Goal: Information Seeking & Learning: Learn about a topic

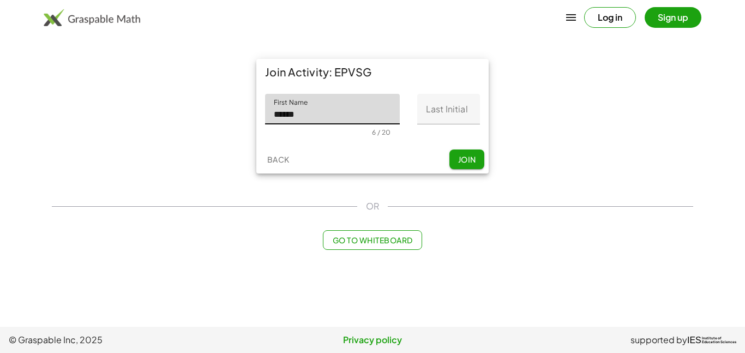
type input "******"
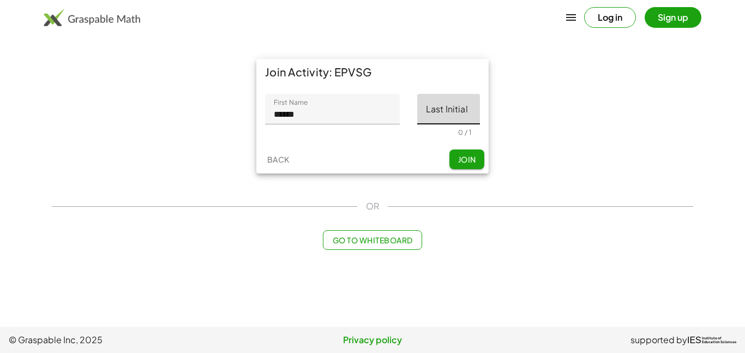
click at [467, 106] on input "Last Initial" at bounding box center [448, 109] width 63 height 31
type input "*"
click at [461, 162] on span "Join" at bounding box center [467, 159] width 18 height 10
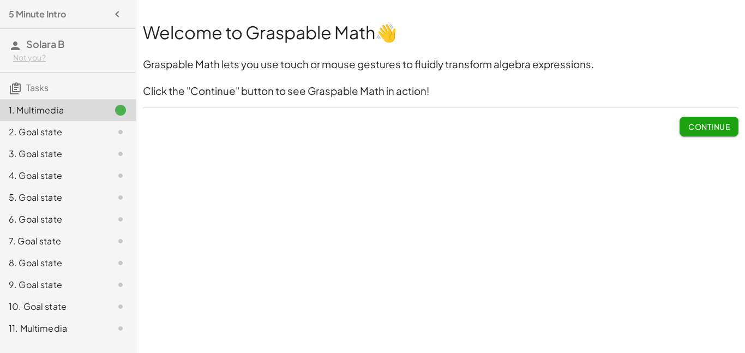
click at [696, 130] on span "Continue" at bounding box center [709, 127] width 41 height 10
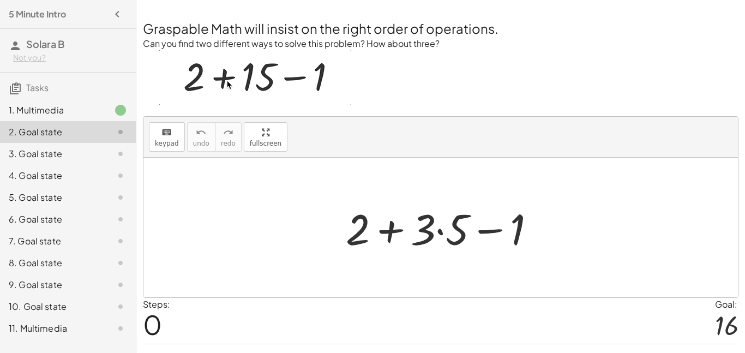
click at [440, 231] on div at bounding box center [446, 228] width 210 height 56
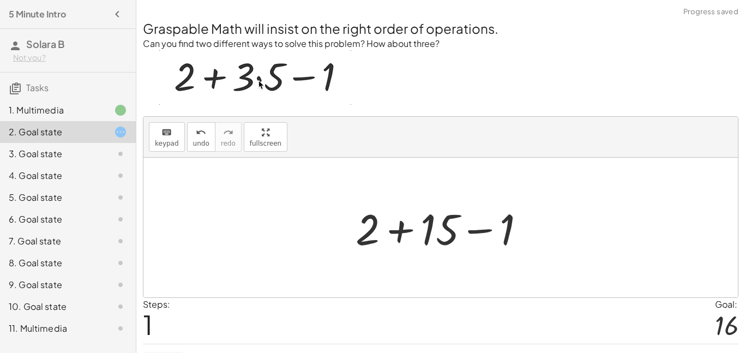
click at [400, 230] on div at bounding box center [444, 228] width 189 height 56
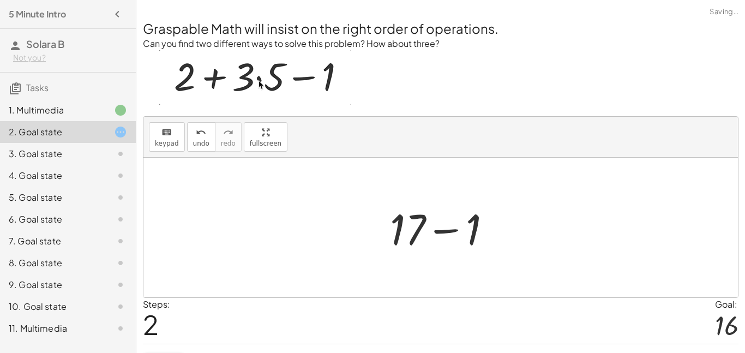
click at [446, 231] on div at bounding box center [445, 228] width 121 height 56
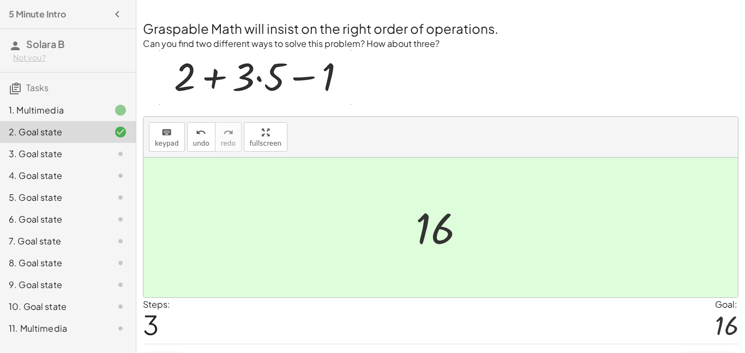
click at [122, 147] on icon at bounding box center [120, 153] width 13 height 13
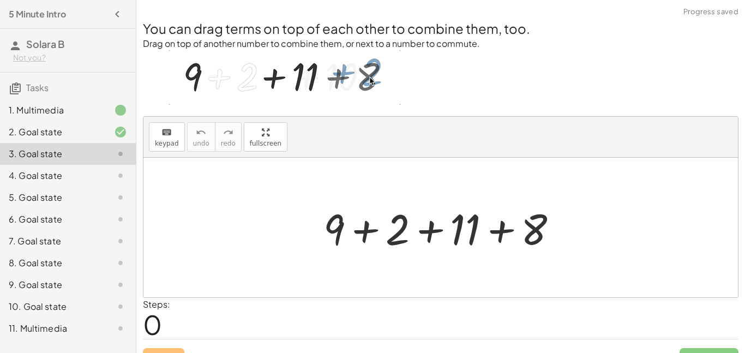
click at [362, 230] on div at bounding box center [445, 228] width 254 height 56
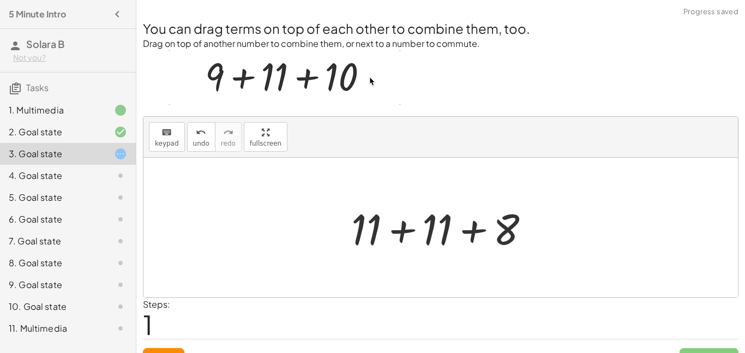
click at [402, 232] on div at bounding box center [445, 228] width 198 height 56
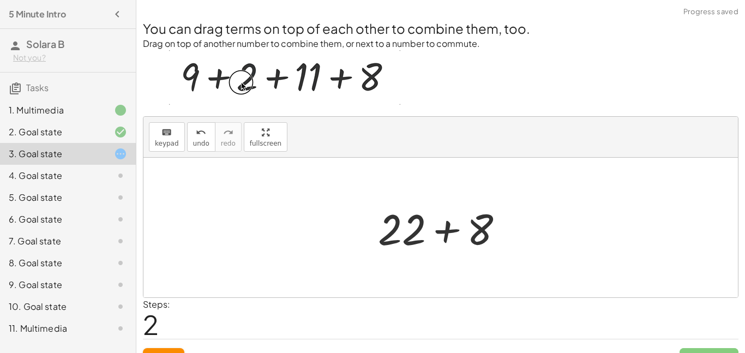
click at [440, 231] on div at bounding box center [445, 228] width 145 height 56
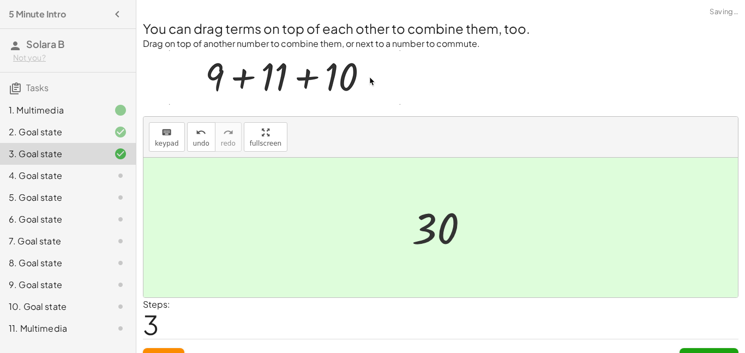
scroll to position [21, 0]
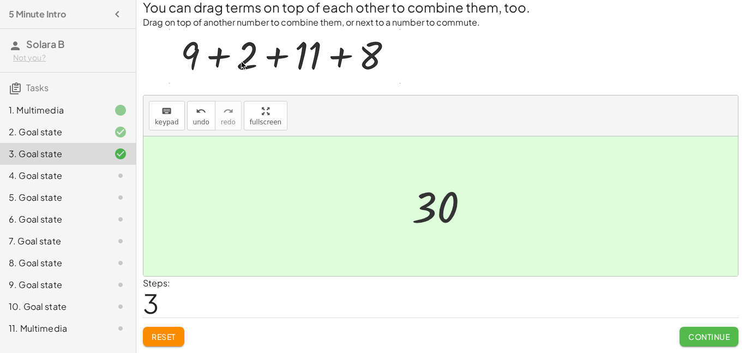
click at [707, 340] on span "Continue" at bounding box center [709, 337] width 41 height 10
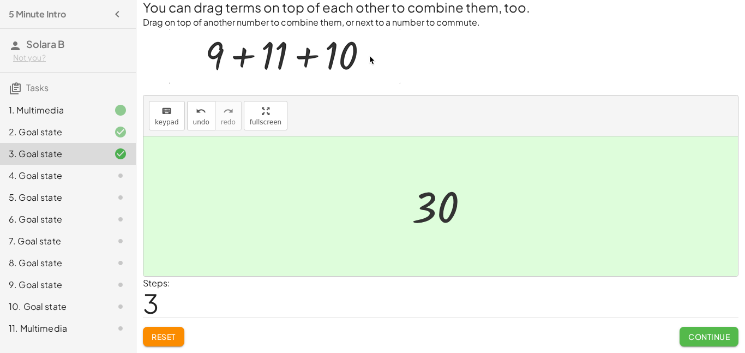
scroll to position [0, 0]
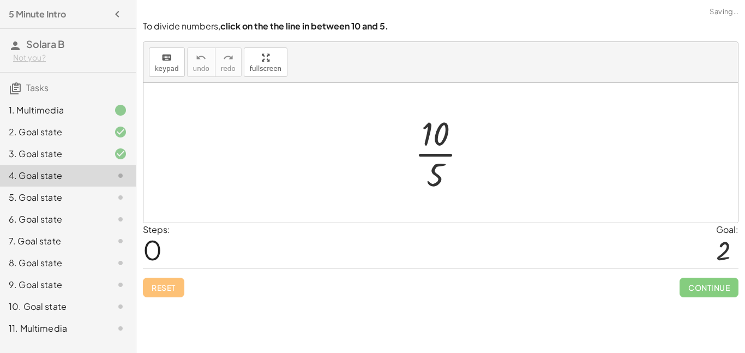
click at [437, 156] on div at bounding box center [445, 153] width 72 height 84
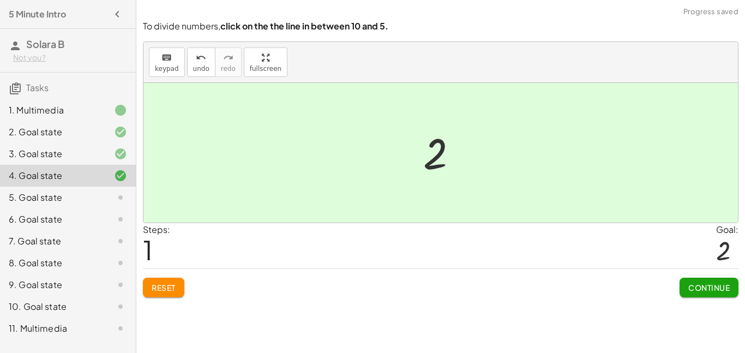
click at [690, 291] on span "Continue" at bounding box center [709, 288] width 41 height 10
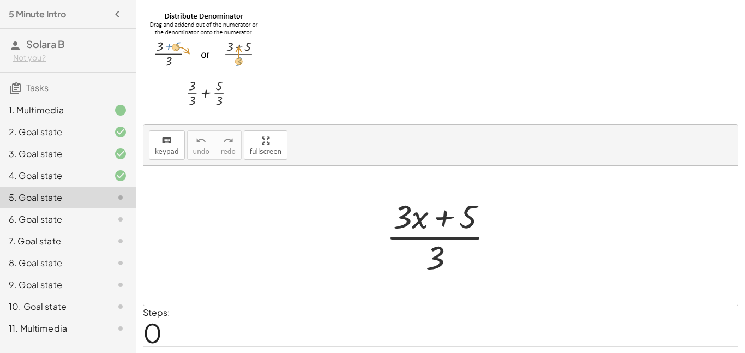
click at [439, 238] on div at bounding box center [445, 236] width 128 height 84
click at [441, 218] on div at bounding box center [445, 236] width 128 height 84
drag, startPoint x: 412, startPoint y: 222, endPoint x: 416, endPoint y: 228, distance: 7.0
click at [416, 228] on div at bounding box center [445, 236] width 128 height 84
drag, startPoint x: 463, startPoint y: 223, endPoint x: 462, endPoint y: 265, distance: 42.0
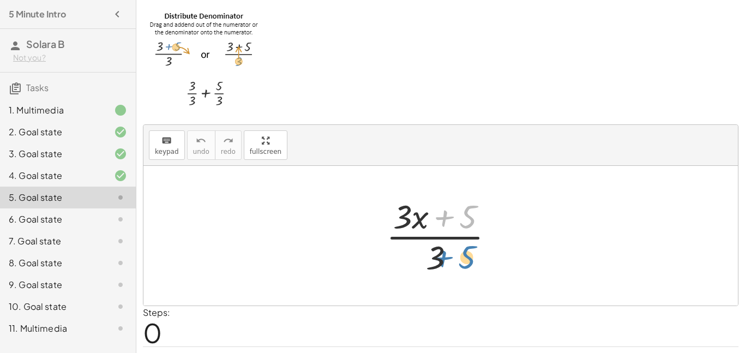
click at [462, 265] on div at bounding box center [445, 236] width 128 height 84
drag, startPoint x: 442, startPoint y: 257, endPoint x: 437, endPoint y: 219, distance: 38.6
click at [437, 219] on div at bounding box center [445, 236] width 128 height 84
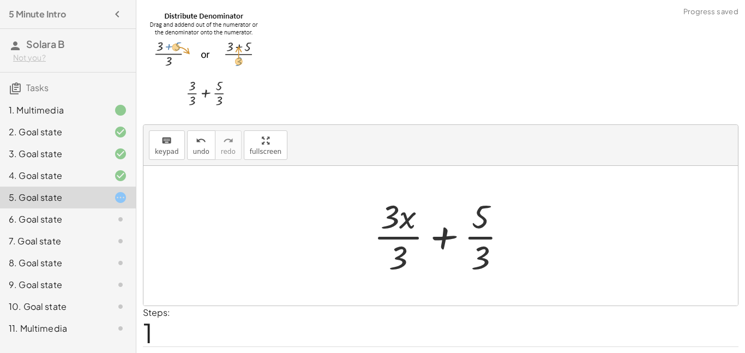
click at [402, 238] on div at bounding box center [444, 236] width 153 height 84
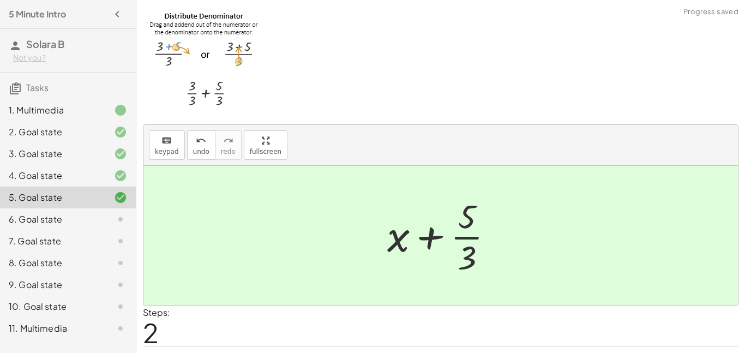
click at [473, 239] on div at bounding box center [445, 236] width 126 height 84
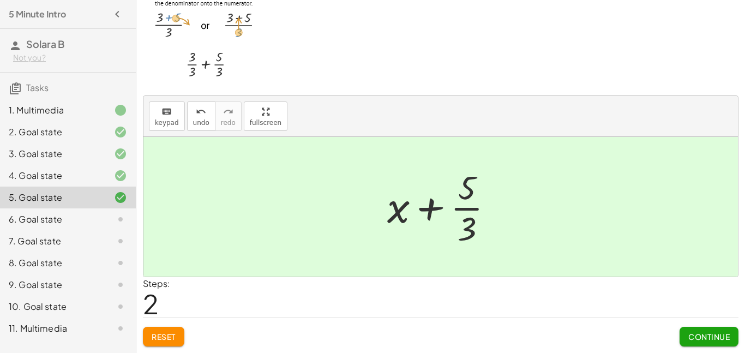
click at [709, 338] on span "Continue" at bounding box center [709, 337] width 41 height 10
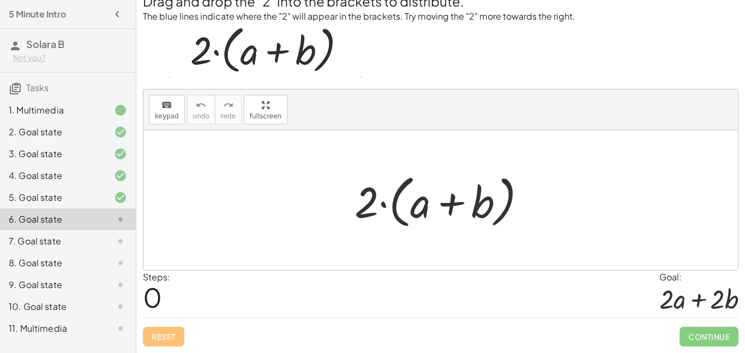
scroll to position [27, 0]
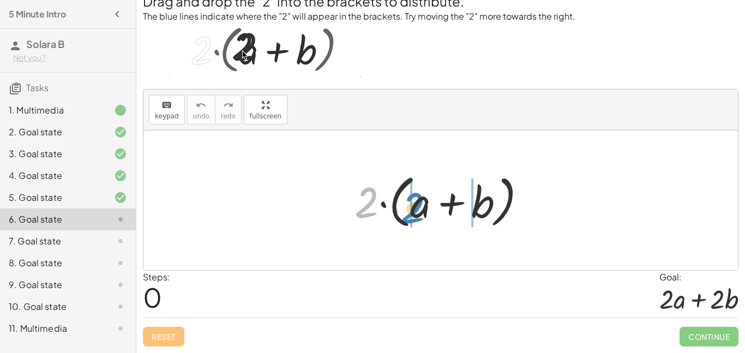
drag, startPoint x: 375, startPoint y: 203, endPoint x: 423, endPoint y: 208, distance: 48.3
click at [423, 208] on div at bounding box center [445, 200] width 192 height 63
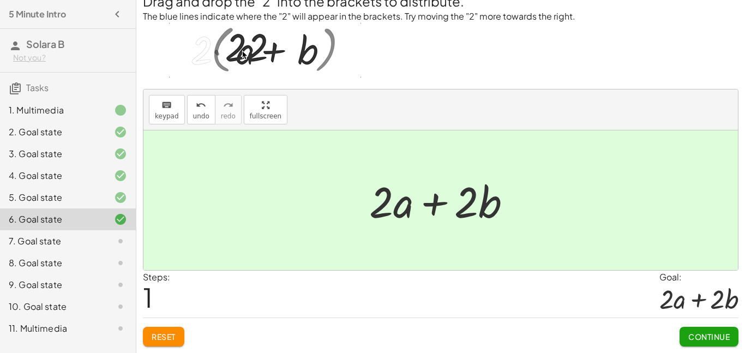
click at [689, 332] on span "Continue" at bounding box center [709, 337] width 41 height 10
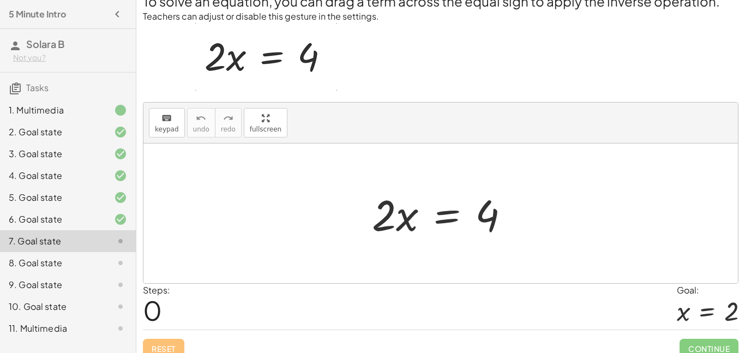
click at [402, 220] on div at bounding box center [445, 214] width 157 height 56
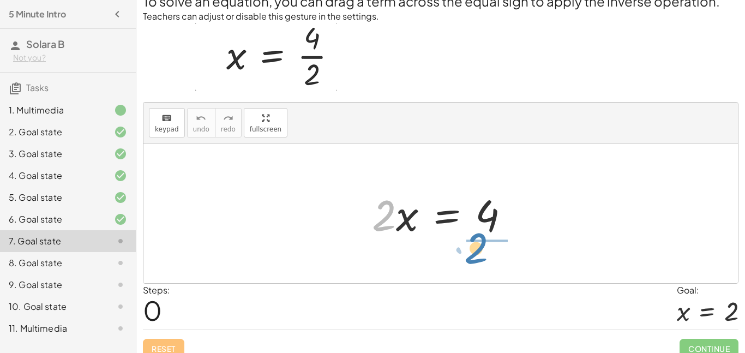
drag, startPoint x: 386, startPoint y: 211, endPoint x: 486, endPoint y: 246, distance: 105.3
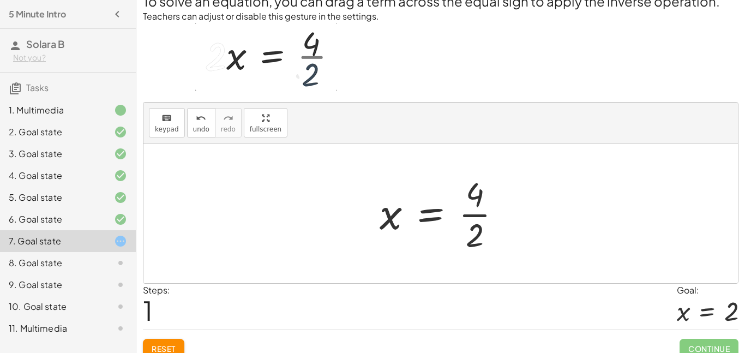
click at [465, 214] on div at bounding box center [444, 213] width 141 height 84
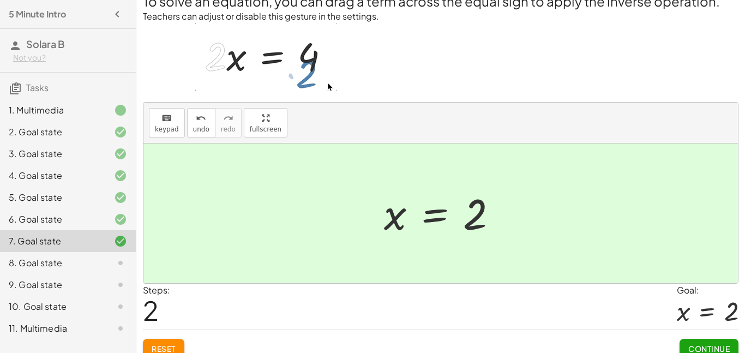
click at [705, 350] on span "Continue" at bounding box center [709, 349] width 41 height 10
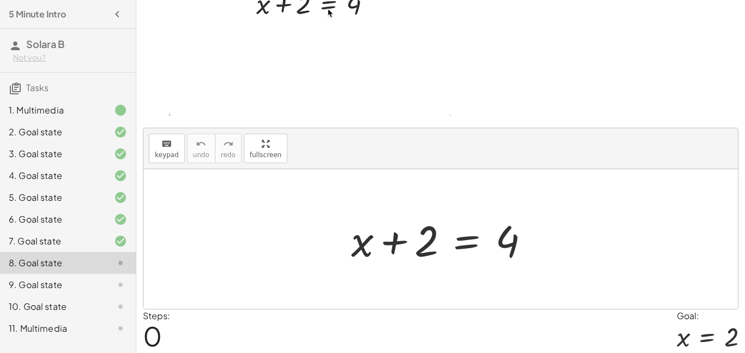
scroll to position [88, 0]
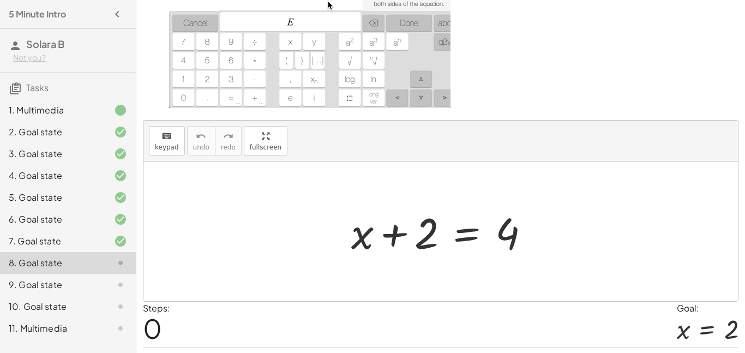
click at [397, 234] on div at bounding box center [445, 232] width 198 height 56
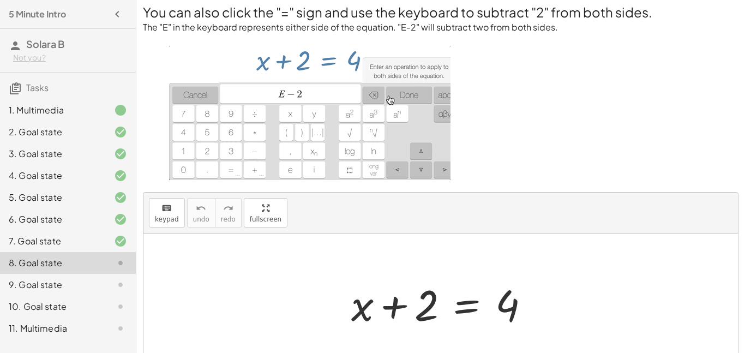
scroll to position [16, 0]
click at [462, 196] on div "keyboard keypad undo [PERSON_NAME] redo fullscreen" at bounding box center [441, 213] width 595 height 41
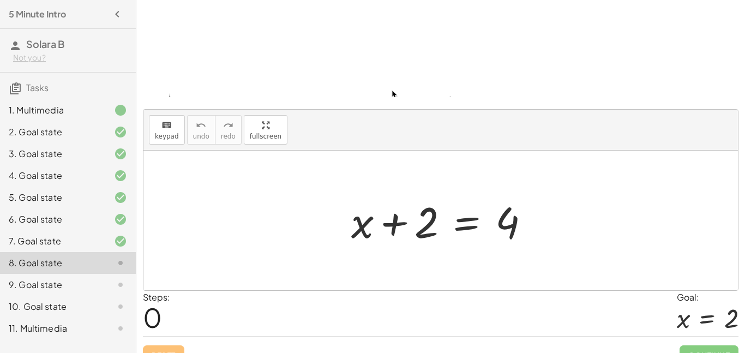
scroll to position [118, 0]
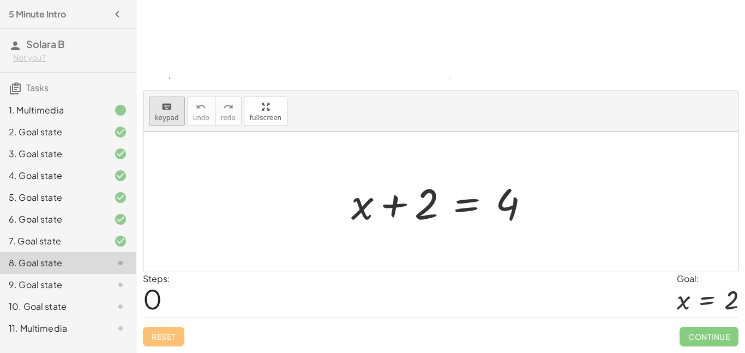
click at [172, 111] on div "keyboard" at bounding box center [167, 106] width 24 height 13
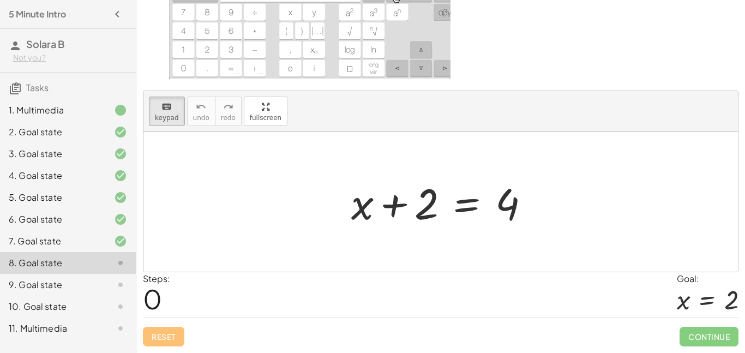
scroll to position [0, 0]
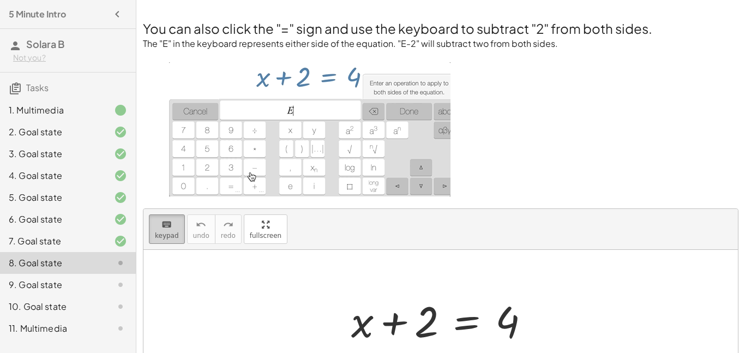
click at [168, 230] on icon "keyboard" at bounding box center [167, 224] width 10 height 13
click at [168, 230] on button "keyboard keypad" at bounding box center [167, 228] width 36 height 29
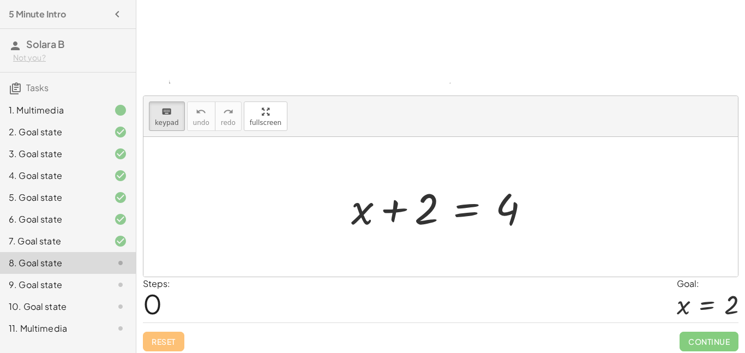
scroll to position [118, 0]
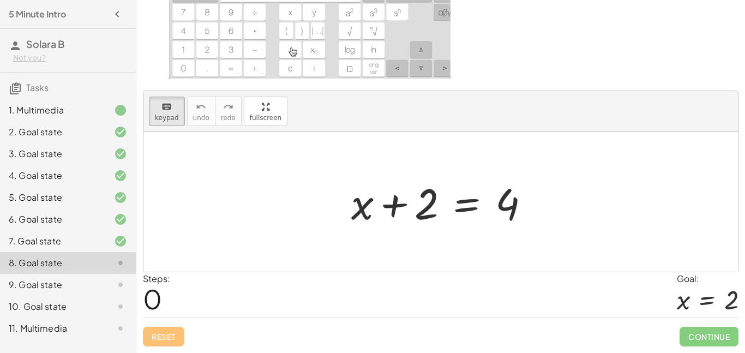
click at [313, 64] on img at bounding box center [310, 11] width 282 height 134
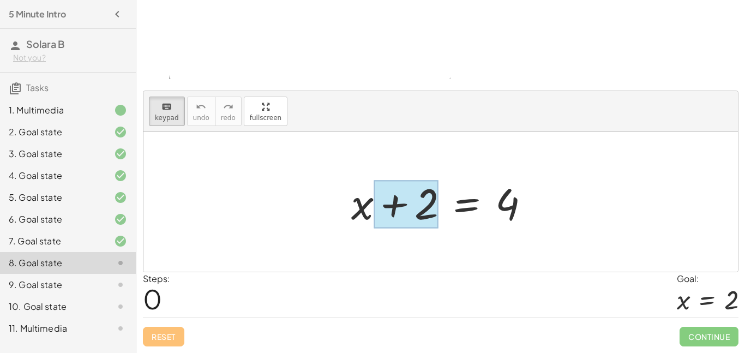
click at [403, 212] on div at bounding box center [406, 204] width 65 height 49
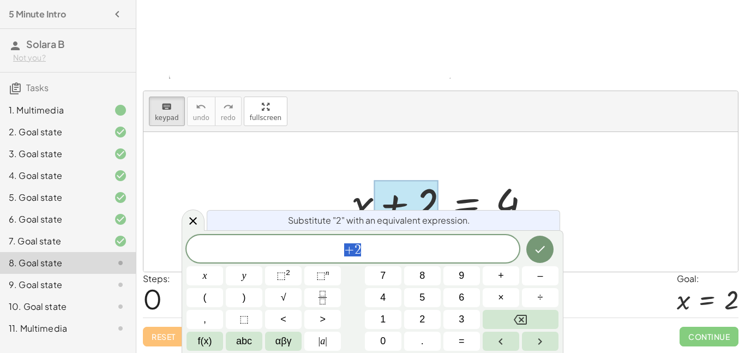
scroll to position [1, 0]
click at [363, 249] on span "+ 2" at bounding box center [353, 249] width 333 height 15
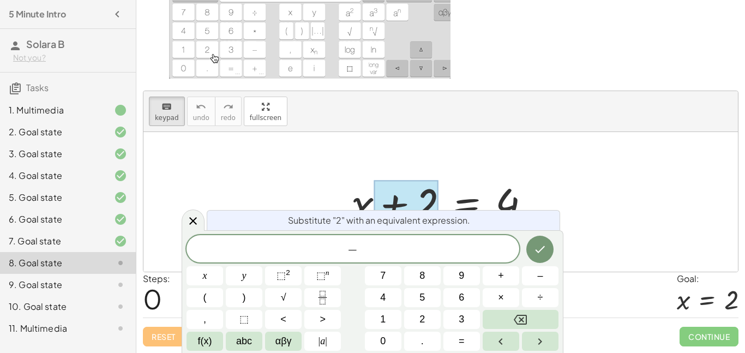
scroll to position [2, 0]
click at [223, 266] on div at bounding box center [205, 275] width 37 height 19
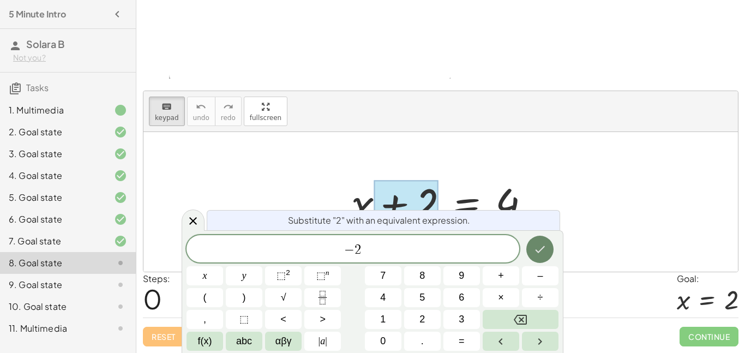
click at [542, 255] on icon "Done" at bounding box center [540, 249] width 13 height 13
click at [544, 246] on icon "Done" at bounding box center [540, 249] width 13 height 13
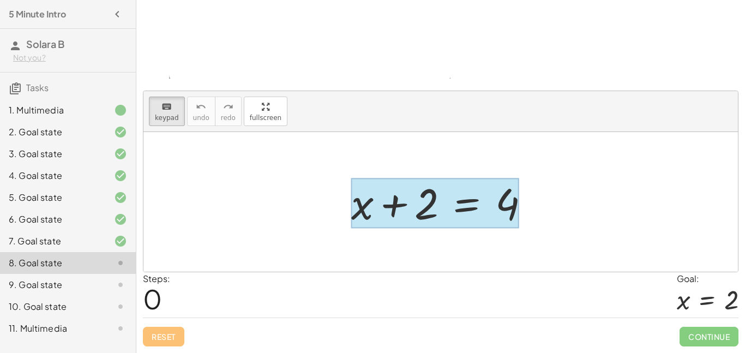
drag, startPoint x: 503, startPoint y: 198, endPoint x: 441, endPoint y: 209, distance: 63.3
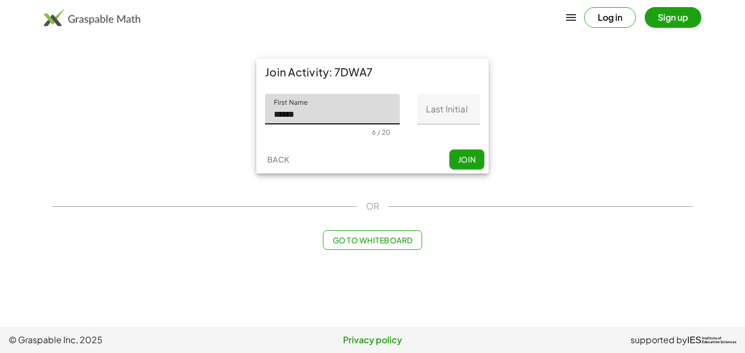
type input "******"
click at [438, 107] on input "Last Initial" at bounding box center [448, 109] width 63 height 31
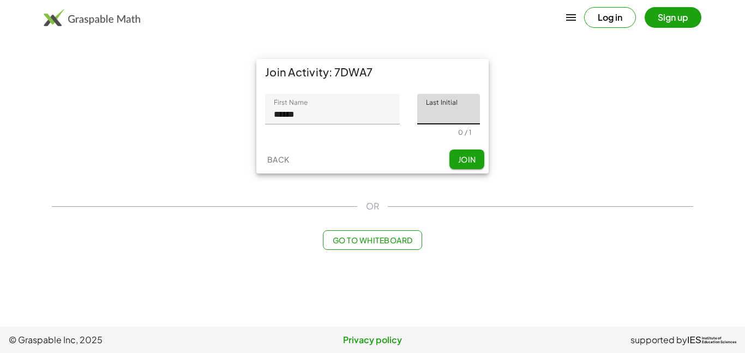
type input "*"
click at [461, 158] on span "Join" at bounding box center [467, 159] width 18 height 10
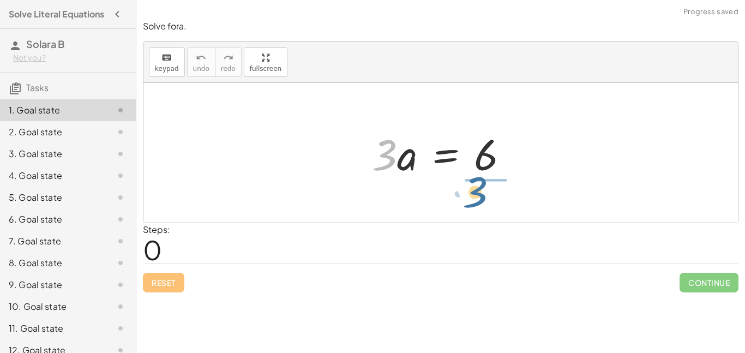
drag, startPoint x: 375, startPoint y: 154, endPoint x: 470, endPoint y: 192, distance: 101.8
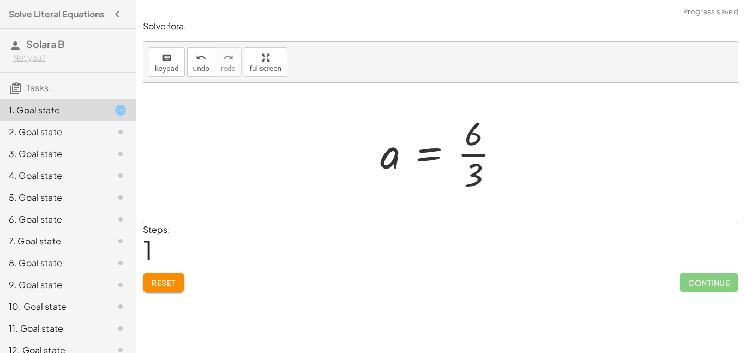
click at [481, 153] on div at bounding box center [445, 153] width 140 height 84
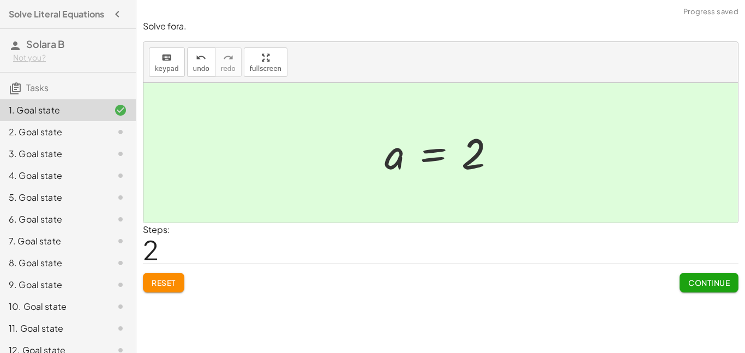
click at [695, 279] on span "Continue" at bounding box center [709, 283] width 41 height 10
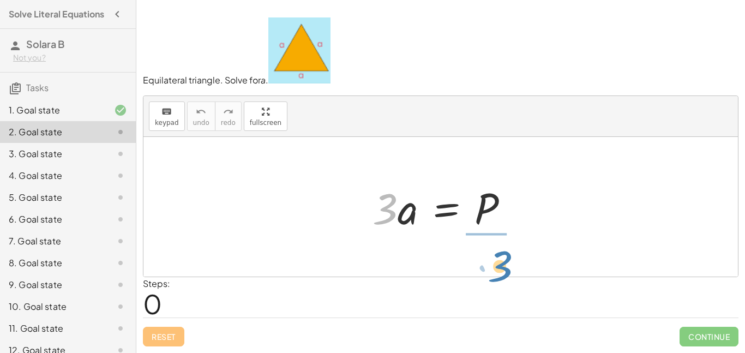
drag, startPoint x: 389, startPoint y: 206, endPoint x: 492, endPoint y: 259, distance: 115.9
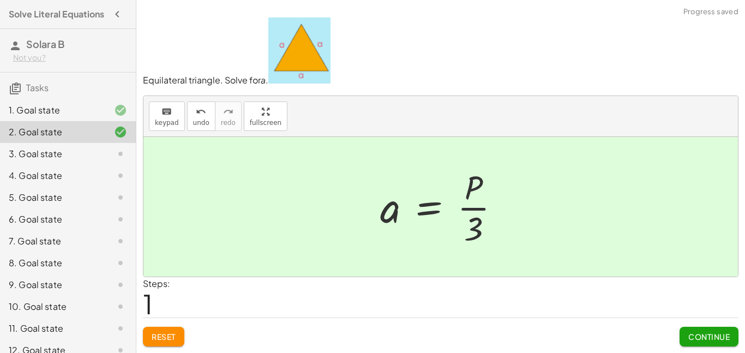
click at [693, 333] on span "Continue" at bounding box center [709, 337] width 41 height 10
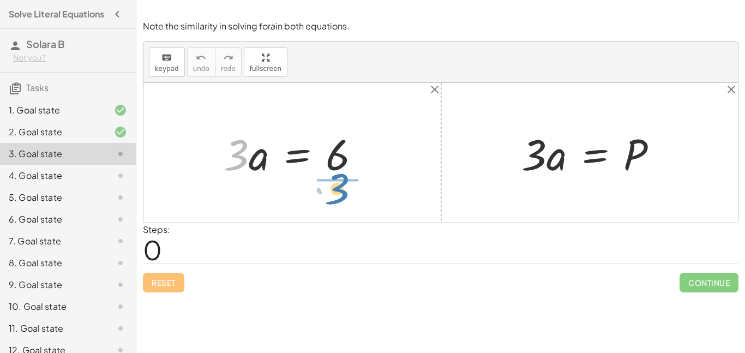
drag, startPoint x: 240, startPoint y: 148, endPoint x: 341, endPoint y: 182, distance: 106.5
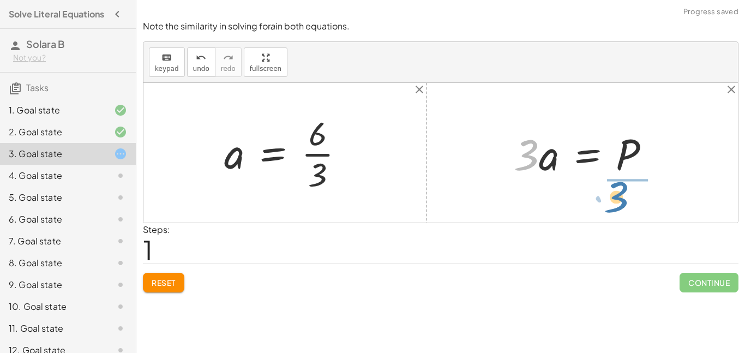
drag, startPoint x: 526, startPoint y: 159, endPoint x: 617, endPoint y: 202, distance: 100.8
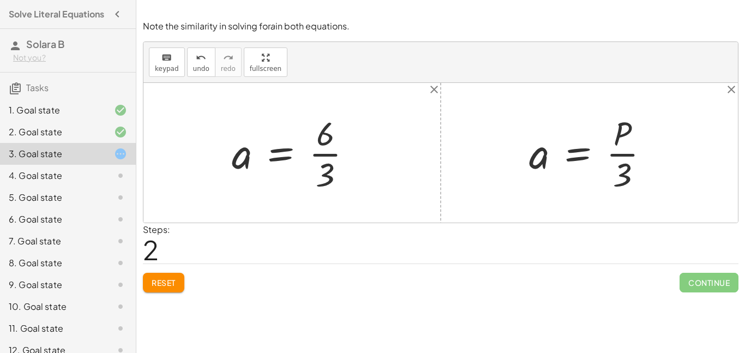
click at [328, 153] on div at bounding box center [296, 153] width 140 height 84
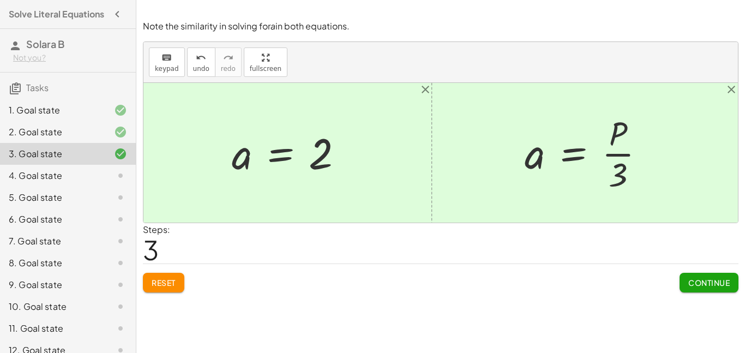
click at [702, 286] on span "Continue" at bounding box center [709, 283] width 41 height 10
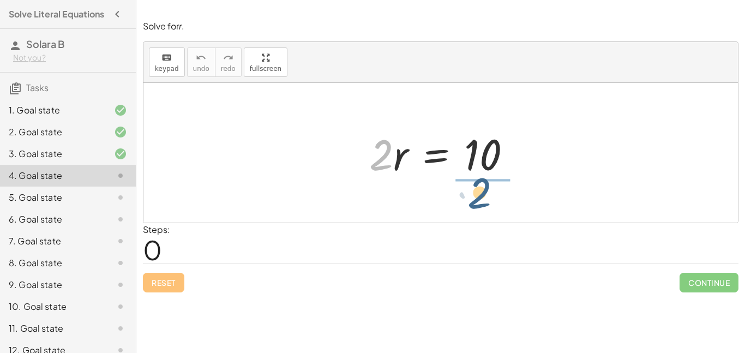
drag, startPoint x: 384, startPoint y: 160, endPoint x: 494, endPoint y: 203, distance: 117.7
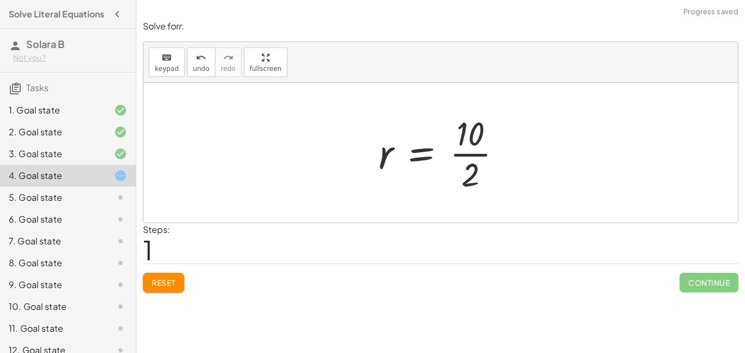
click at [481, 153] on div at bounding box center [444, 153] width 143 height 84
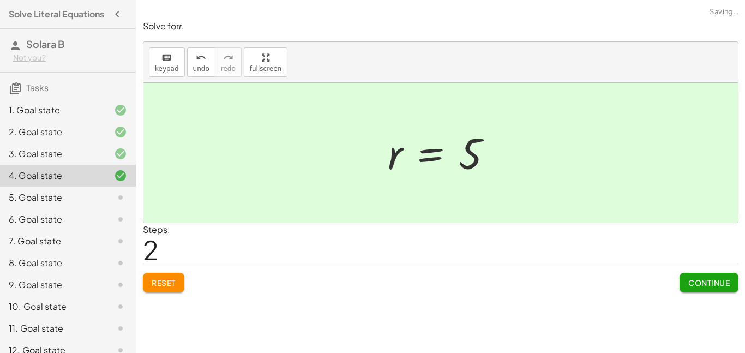
click at [682, 277] on button "Continue" at bounding box center [709, 283] width 59 height 20
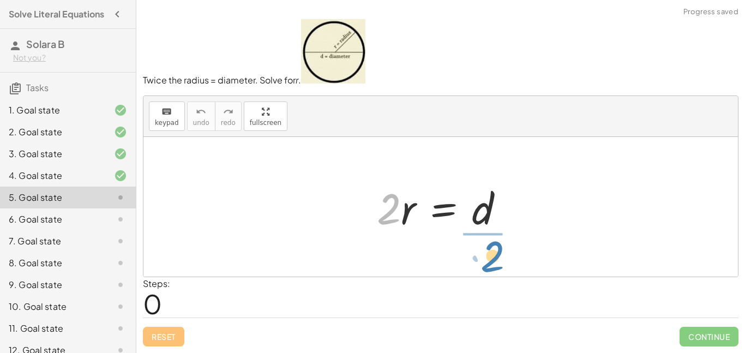
drag, startPoint x: 391, startPoint y: 205, endPoint x: 495, endPoint y: 253, distance: 114.5
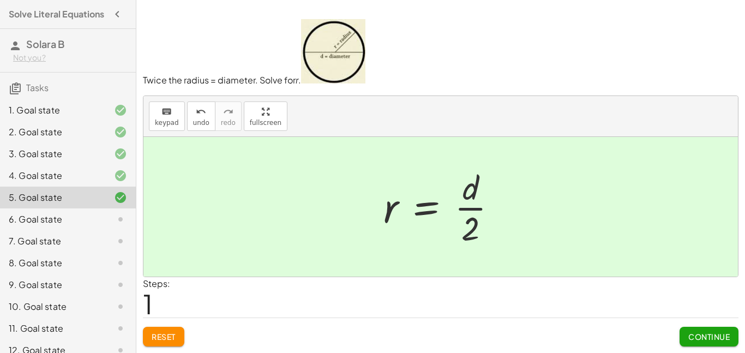
click at [700, 341] on span "Continue" at bounding box center [709, 337] width 41 height 10
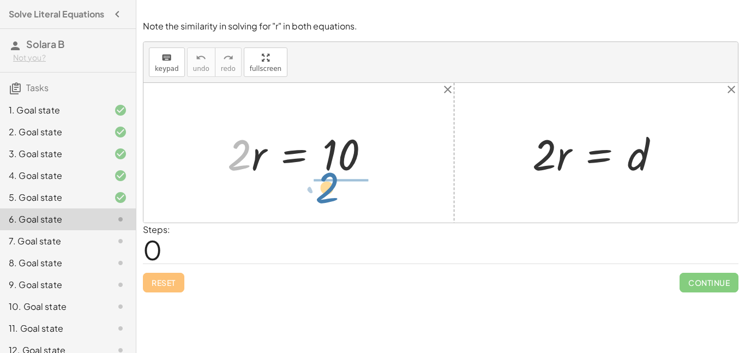
drag, startPoint x: 244, startPoint y: 160, endPoint x: 336, endPoint y: 195, distance: 98.1
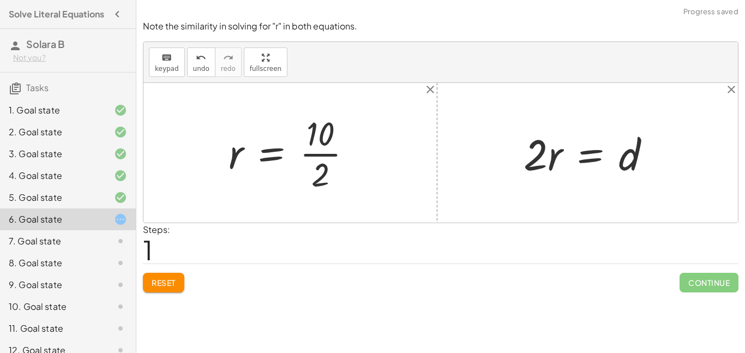
click at [331, 155] on div at bounding box center [294, 153] width 143 height 84
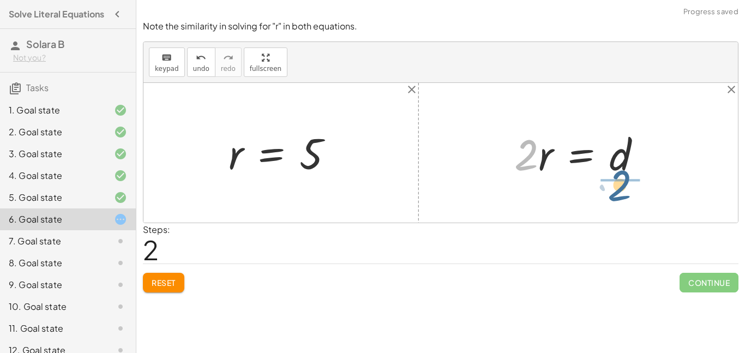
drag, startPoint x: 532, startPoint y: 150, endPoint x: 628, endPoint y: 182, distance: 100.6
click at [628, 182] on div "· 2 · 2 · r = d" at bounding box center [578, 153] width 160 height 62
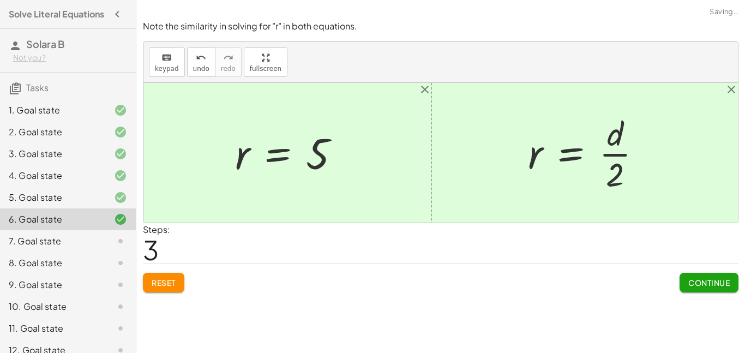
click at [697, 288] on button "Continue" at bounding box center [709, 283] width 59 height 20
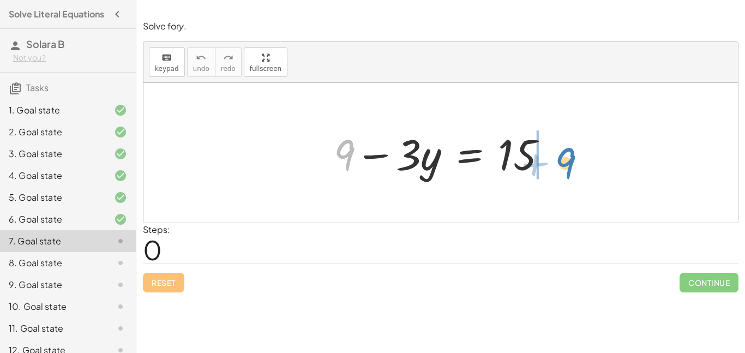
drag, startPoint x: 350, startPoint y: 151, endPoint x: 573, endPoint y: 158, distance: 223.3
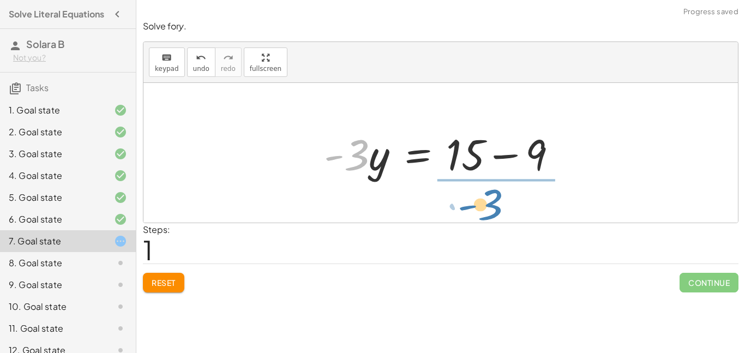
drag, startPoint x: 362, startPoint y: 156, endPoint x: 498, endPoint y: 206, distance: 144.3
click at [498, 206] on div "+ 9 − · 3 · y = 15 · - 3 9 · 3 · y = 15 - + −" at bounding box center [441, 153] width 595 height 140
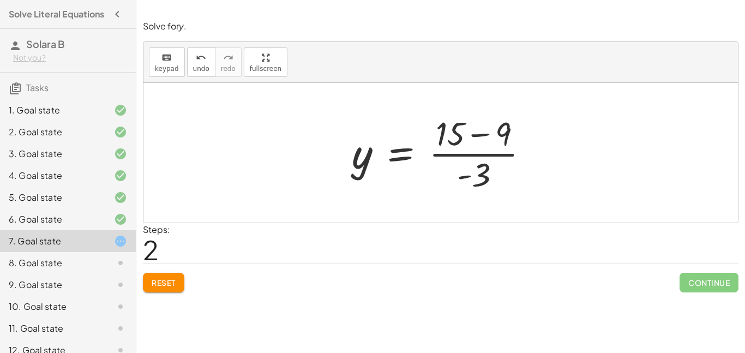
click at [475, 136] on div at bounding box center [445, 153] width 197 height 84
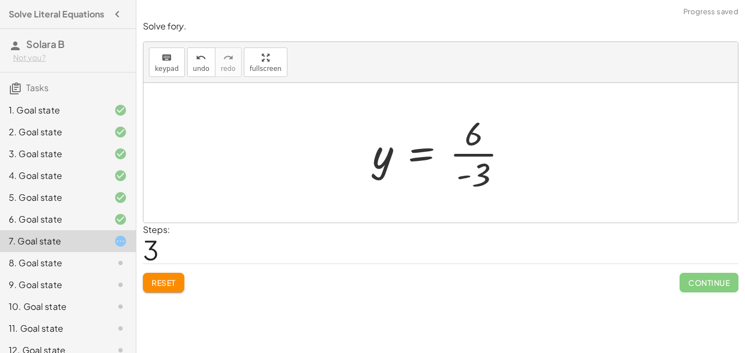
click at [469, 154] on div at bounding box center [444, 153] width 155 height 84
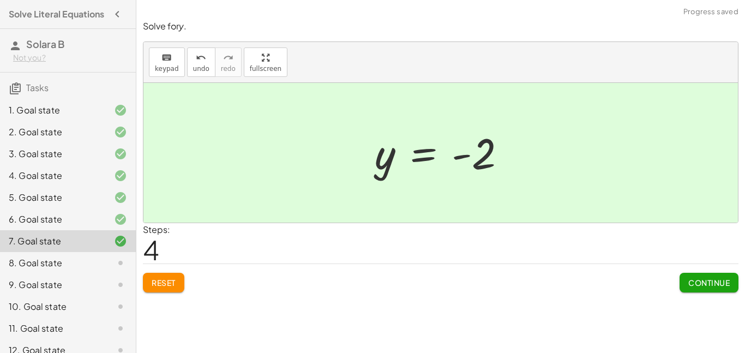
click at [711, 281] on span "Continue" at bounding box center [709, 283] width 41 height 10
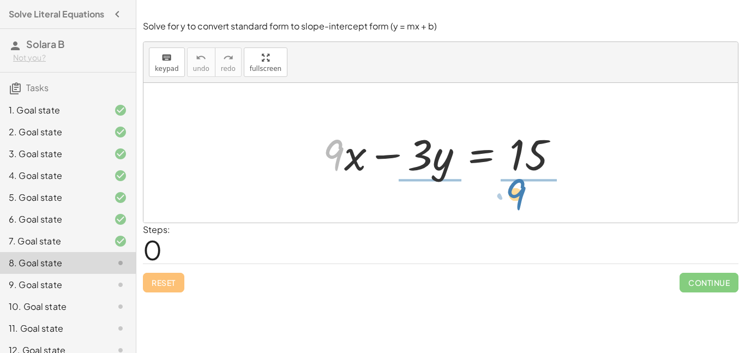
drag, startPoint x: 341, startPoint y: 154, endPoint x: 530, endPoint y: 195, distance: 193.7
click at [530, 195] on div "· 9 + · x + · 9 · x − · 3 · y = 15" at bounding box center [441, 153] width 595 height 140
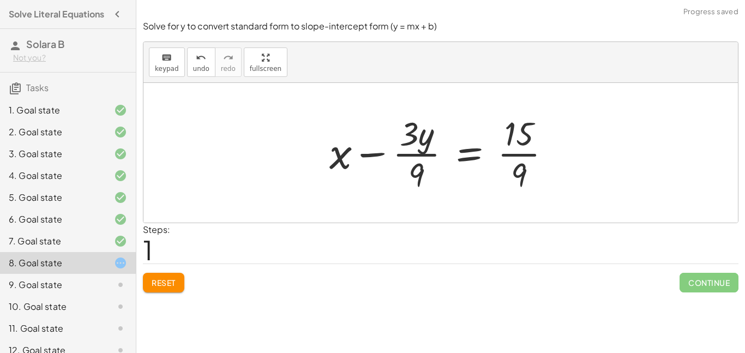
click at [415, 156] on div at bounding box center [444, 153] width 241 height 84
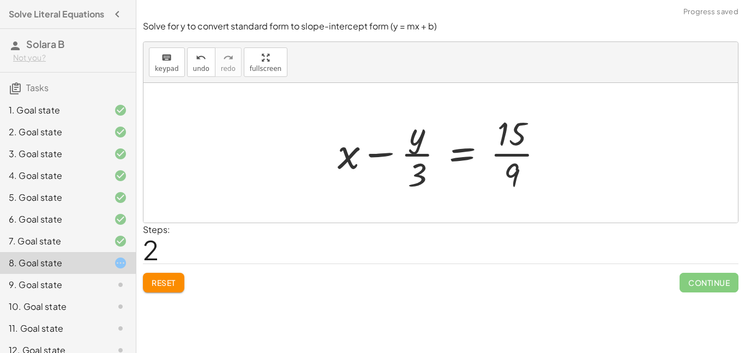
click at [514, 155] on div at bounding box center [445, 153] width 226 height 84
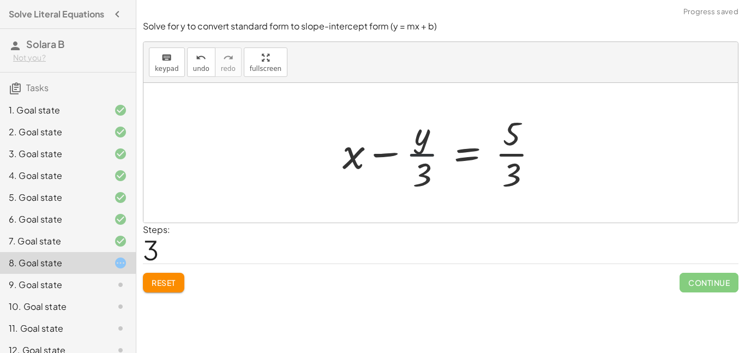
click at [416, 152] on div at bounding box center [445, 153] width 216 height 84
drag, startPoint x: 359, startPoint y: 154, endPoint x: 448, endPoint y: 158, distance: 89.6
click at [448, 158] on div at bounding box center [445, 153] width 216 height 84
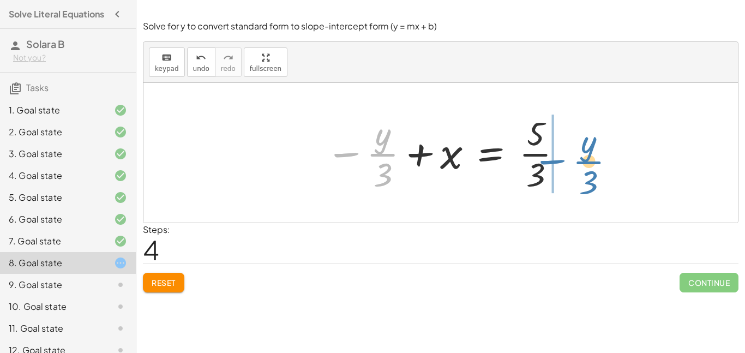
drag, startPoint x: 373, startPoint y: 155, endPoint x: 581, endPoint y: 155, distance: 207.9
click at [581, 155] on div "+ · 9 · x − · 3 · y = 15 + x − · 3 · y · 9 = · 15 · 9 + x − · 3 · y · 3 · 3 = ·…" at bounding box center [441, 153] width 595 height 140
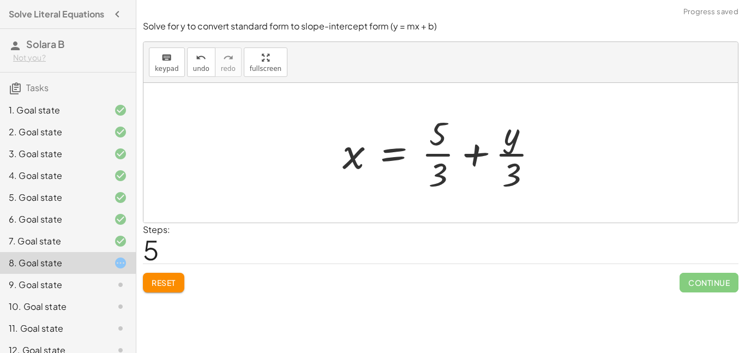
click at [518, 156] on div at bounding box center [445, 153] width 216 height 84
click at [446, 157] on div at bounding box center [445, 153] width 216 height 84
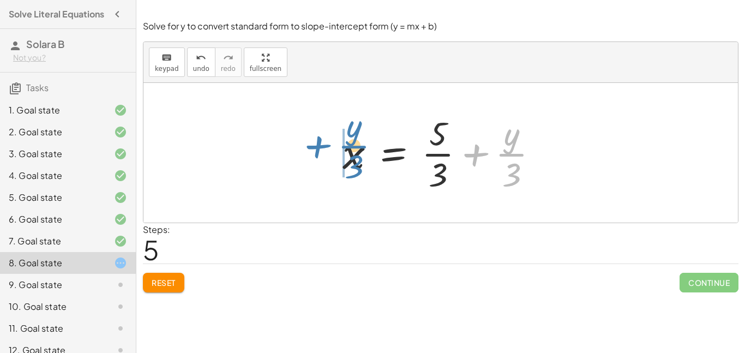
drag, startPoint x: 521, startPoint y: 153, endPoint x: 358, endPoint y: 146, distance: 162.8
click at [358, 146] on div at bounding box center [445, 153] width 216 height 84
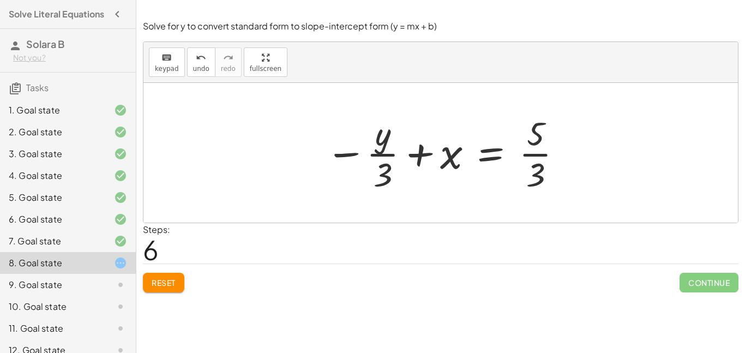
click at [384, 142] on div at bounding box center [444, 153] width 249 height 84
drag, startPoint x: 387, startPoint y: 168, endPoint x: 465, endPoint y: 189, distance: 80.5
click at [465, 189] on div at bounding box center [444, 153] width 249 height 84
drag, startPoint x: 389, startPoint y: 178, endPoint x: 539, endPoint y: 202, distance: 152.1
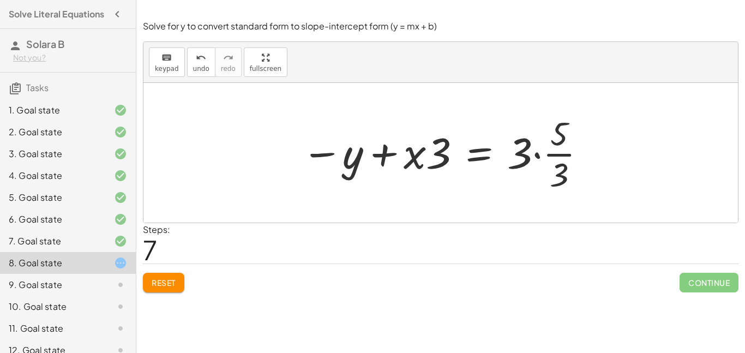
click at [538, 158] on div at bounding box center [444, 153] width 297 height 84
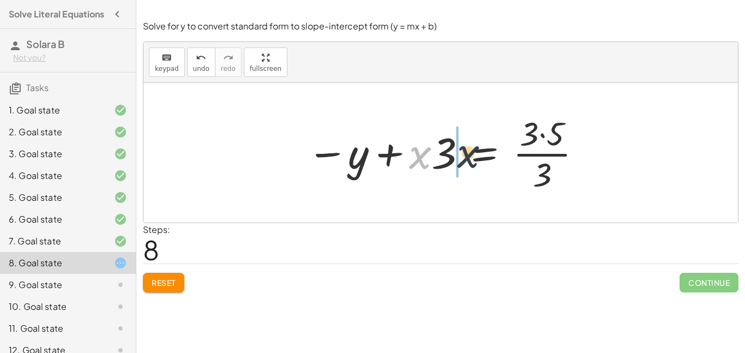
drag, startPoint x: 425, startPoint y: 157, endPoint x: 483, endPoint y: 159, distance: 58.4
click at [483, 159] on div at bounding box center [445, 153] width 287 height 84
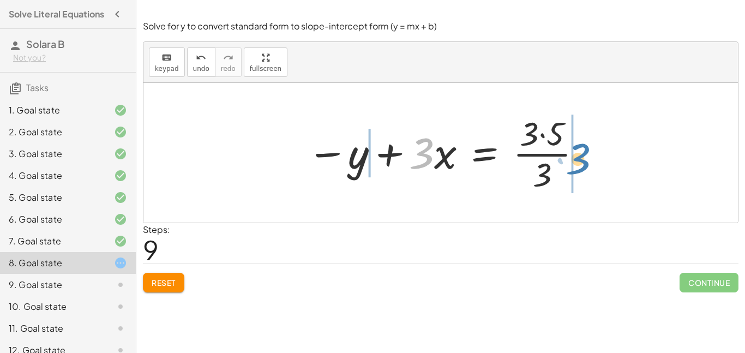
drag, startPoint x: 429, startPoint y: 159, endPoint x: 588, endPoint y: 165, distance: 159.5
click at [588, 165] on div at bounding box center [445, 153] width 287 height 84
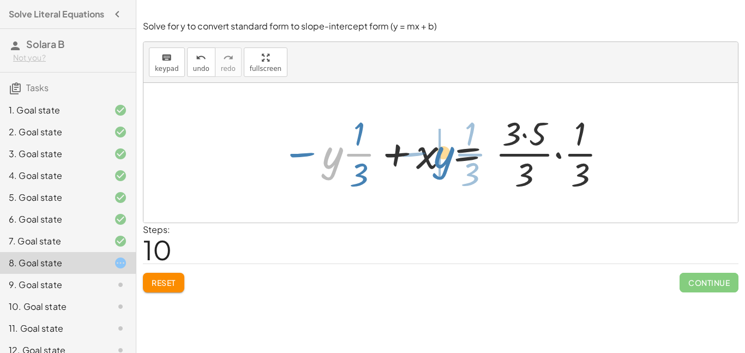
drag, startPoint x: 337, startPoint y: 154, endPoint x: 437, endPoint y: 153, distance: 100.4
click at [437, 153] on div at bounding box center [445, 153] width 338 height 84
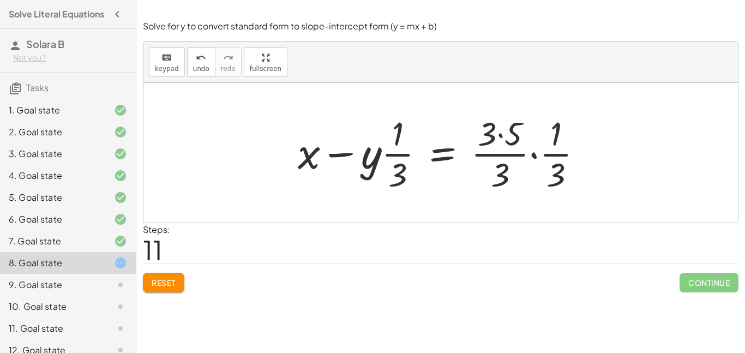
click at [170, 279] on span "Reset" at bounding box center [164, 283] width 24 height 10
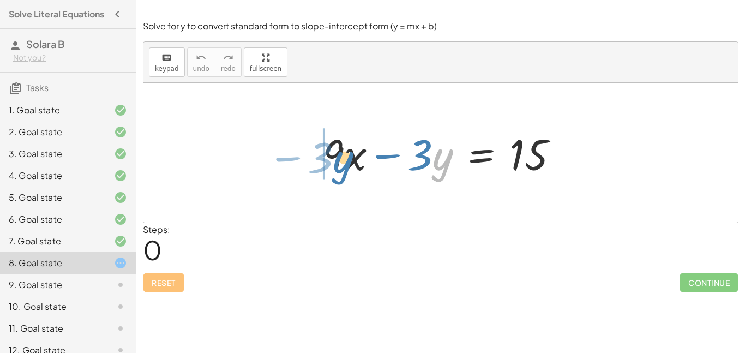
drag, startPoint x: 438, startPoint y: 158, endPoint x: 309, endPoint y: 151, distance: 129.0
click at [309, 151] on div "· y − · 3 + · 9 · x − · 3 · y = 15" at bounding box center [441, 153] width 269 height 62
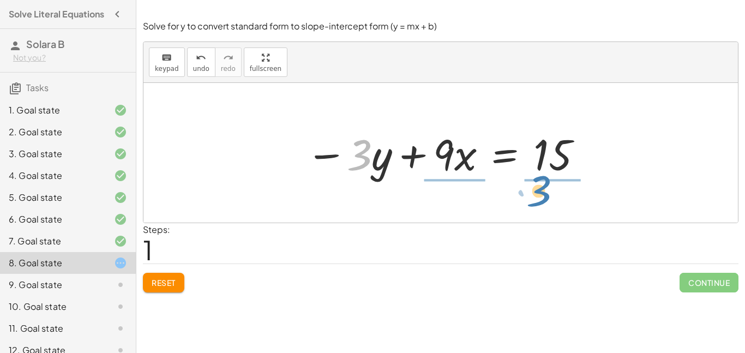
drag, startPoint x: 365, startPoint y: 161, endPoint x: 552, endPoint y: 200, distance: 190.7
click at [552, 200] on div "+ · 9 · x − · 3 · y = 15 · 3 − · y + · 9 · x − · 3 · y = 15" at bounding box center [441, 153] width 595 height 140
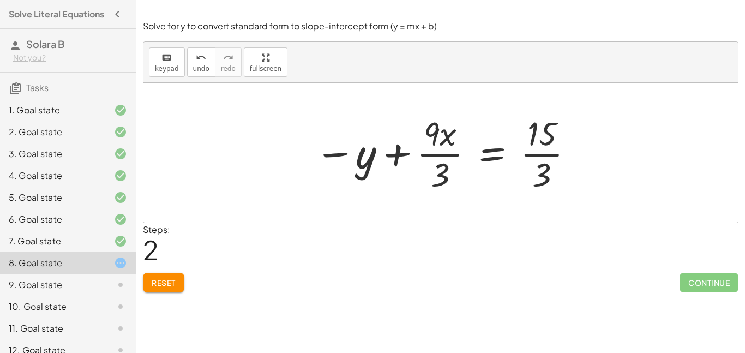
click at [428, 153] on div at bounding box center [444, 153] width 271 height 84
click at [530, 155] on div at bounding box center [445, 153] width 272 height 84
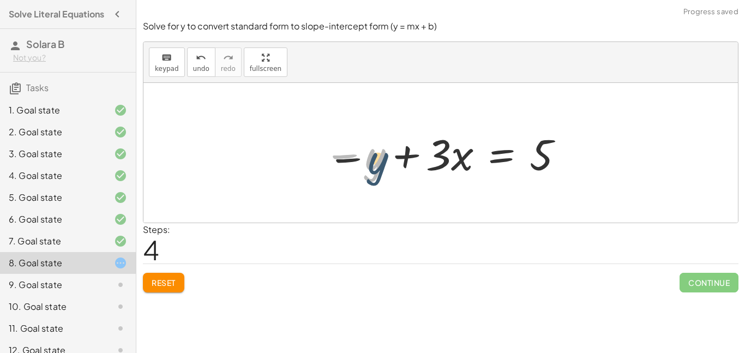
drag, startPoint x: 374, startPoint y: 160, endPoint x: 379, endPoint y: 168, distance: 8.6
click at [379, 168] on div at bounding box center [445, 153] width 252 height 56
drag, startPoint x: 351, startPoint y: 156, endPoint x: 523, endPoint y: 188, distance: 175.4
click at [523, 188] on div "+ · 9 · x − · 3 · y = 15 − · 3 · y + · 9 · x = 15 − y + · 9 · x · 3 = · 15 · 3 …" at bounding box center [441, 153] width 595 height 140
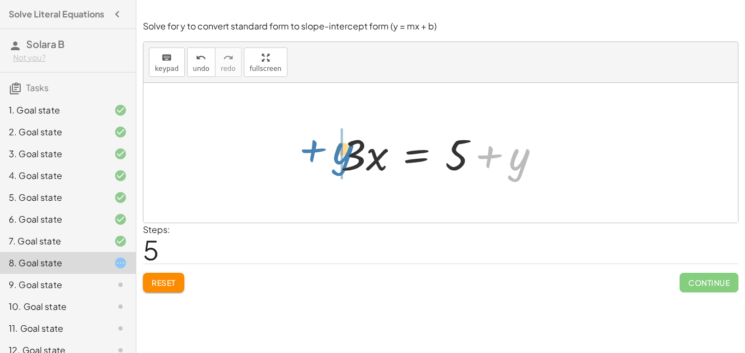
drag, startPoint x: 520, startPoint y: 163, endPoint x: 340, endPoint y: 157, distance: 179.6
click at [340, 157] on div at bounding box center [445, 153] width 219 height 56
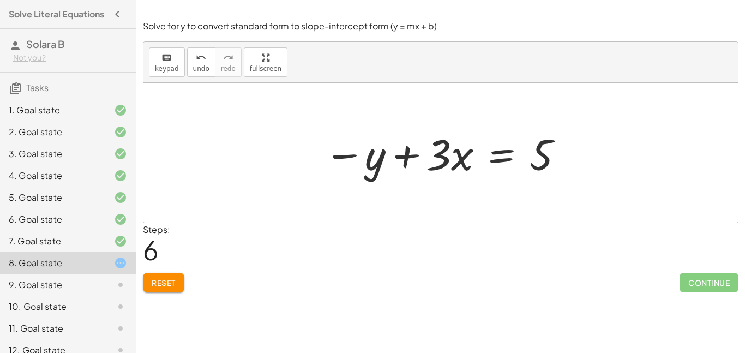
click at [448, 160] on div at bounding box center [445, 153] width 252 height 56
drag, startPoint x: 374, startPoint y: 161, endPoint x: 464, endPoint y: 193, distance: 95.6
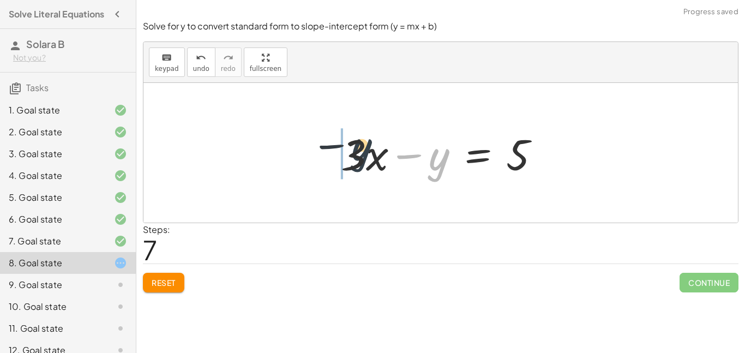
drag, startPoint x: 445, startPoint y: 164, endPoint x: 359, endPoint y: 154, distance: 86.8
click at [359, 154] on div at bounding box center [445, 153] width 219 height 56
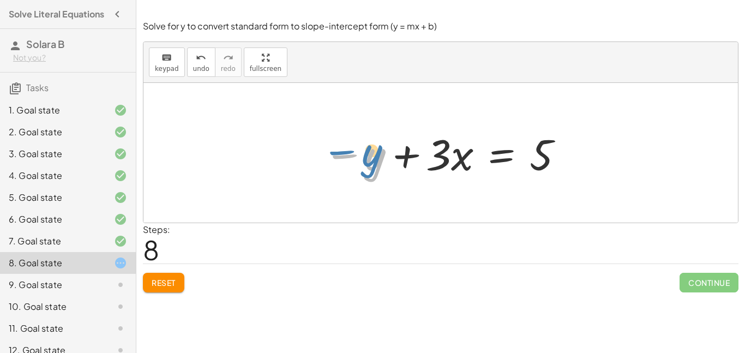
click at [347, 153] on div at bounding box center [445, 153] width 252 height 56
click at [363, 163] on div at bounding box center [445, 153] width 252 height 56
drag, startPoint x: 353, startPoint y: 156, endPoint x: 347, endPoint y: 155, distance: 6.0
click at [347, 155] on div at bounding box center [445, 153] width 252 height 56
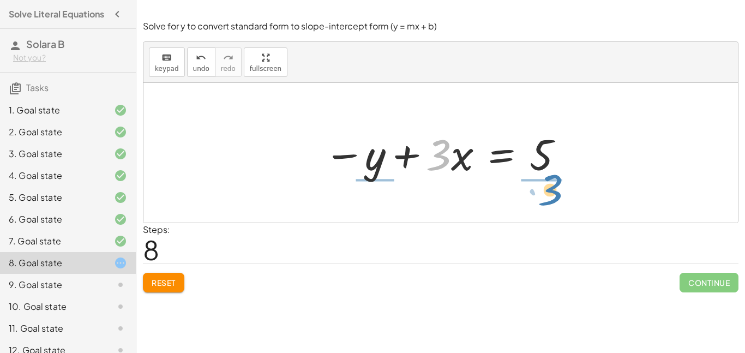
drag, startPoint x: 447, startPoint y: 158, endPoint x: 560, endPoint y: 194, distance: 118.6
click at [560, 194] on div "+ · 9 · x − · 3 · y = 15 − · 3 · y + · 9 · x = 15 − y + · 9 · x · 3 = · 15 · 3 …" at bounding box center [441, 153] width 595 height 140
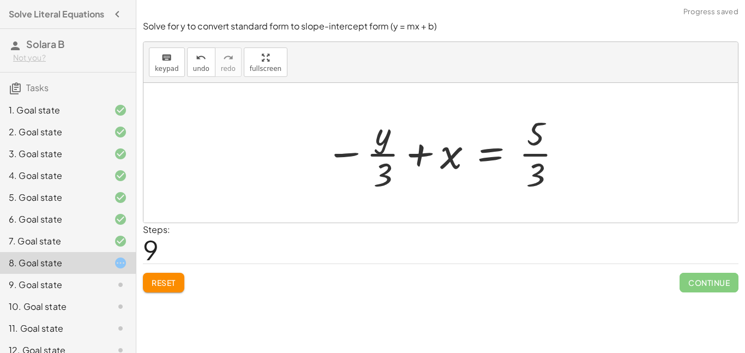
click at [392, 156] on div at bounding box center [444, 153] width 249 height 84
click at [371, 153] on div at bounding box center [444, 153] width 249 height 84
click at [352, 157] on div at bounding box center [444, 153] width 249 height 84
drag, startPoint x: 380, startPoint y: 174, endPoint x: 530, endPoint y: 172, distance: 150.1
click at [530, 172] on div at bounding box center [444, 153] width 249 height 84
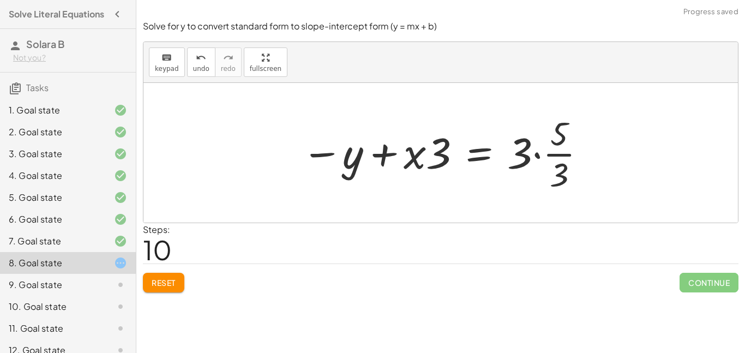
click at [543, 153] on div at bounding box center [444, 153] width 297 height 84
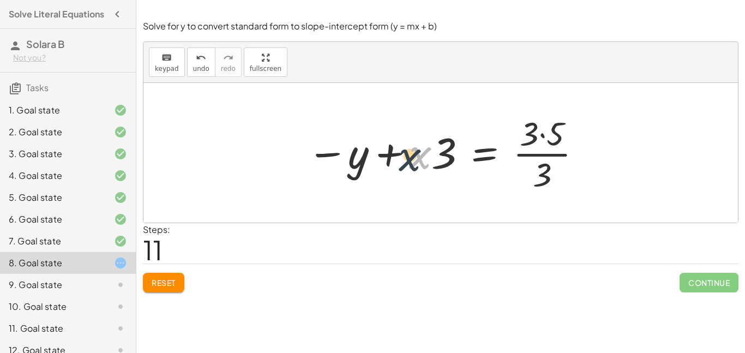
drag, startPoint x: 431, startPoint y: 153, endPoint x: 414, endPoint y: 156, distance: 17.7
click at [414, 156] on div at bounding box center [445, 153] width 287 height 84
